Goal: Task Accomplishment & Management: Use online tool/utility

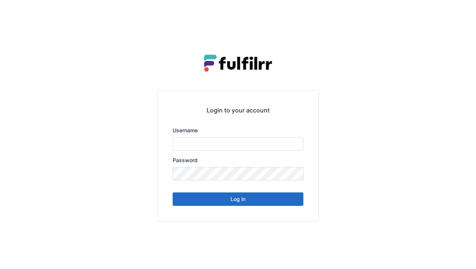
type input "******"
click at [247, 202] on button "Log in" at bounding box center [238, 198] width 131 height 13
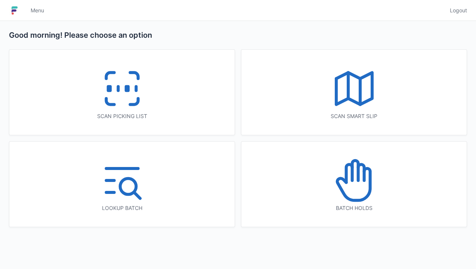
click at [142, 107] on icon at bounding box center [122, 89] width 48 height 48
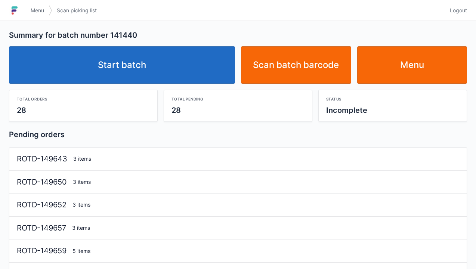
click at [173, 65] on link "Start batch" at bounding box center [122, 64] width 226 height 37
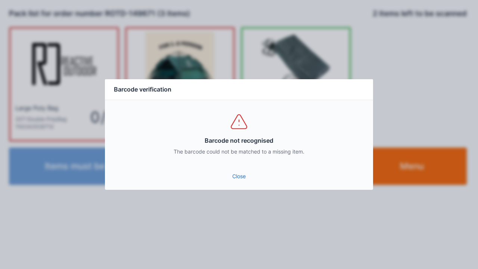
click at [235, 178] on link "Close" at bounding box center [239, 176] width 256 height 13
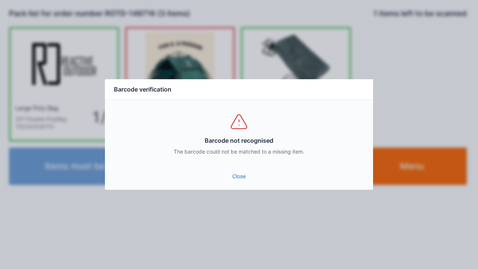
click at [249, 181] on link "Close" at bounding box center [239, 176] width 256 height 13
